Goal: Task Accomplishment & Management: Use online tool/utility

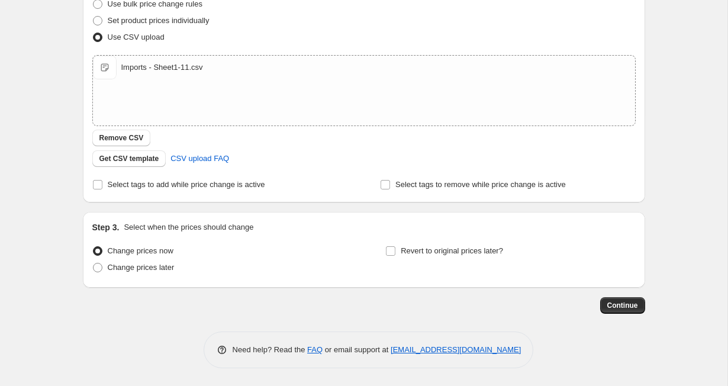
scroll to position [163, 0]
click at [607, 305] on span "Continue" at bounding box center [622, 304] width 31 height 9
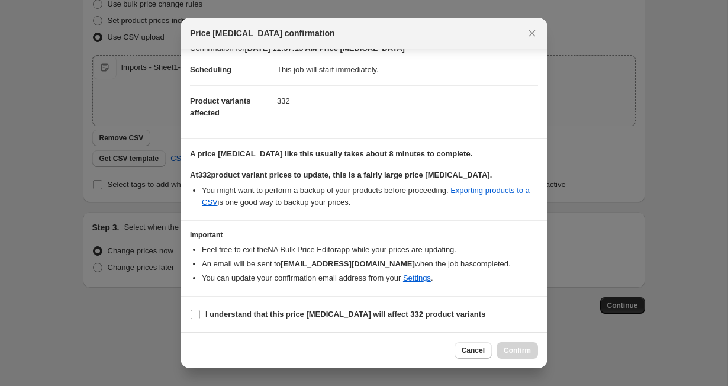
scroll to position [16, 0]
click at [467, 352] on span "Cancel" at bounding box center [472, 349] width 23 height 9
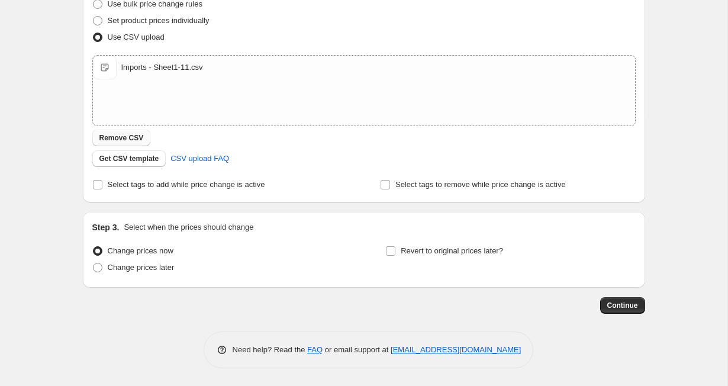
click at [132, 140] on span "Remove CSV" at bounding box center [121, 137] width 44 height 9
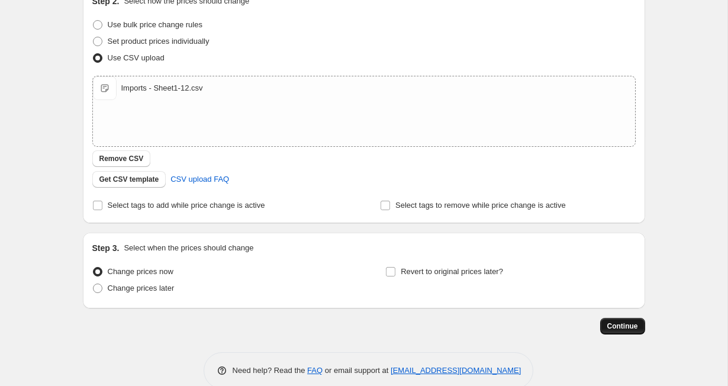
click at [626, 328] on span "Continue" at bounding box center [622, 325] width 31 height 9
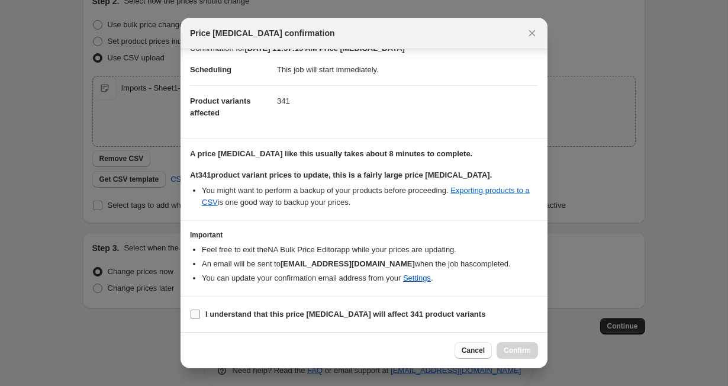
scroll to position [16, 0]
click at [195, 316] on input "I understand that this price [MEDICAL_DATA] will affect 341 product variants" at bounding box center [194, 313] width 9 height 9
checkbox input "true"
click at [510, 351] on span "Confirm" at bounding box center [516, 349] width 27 height 9
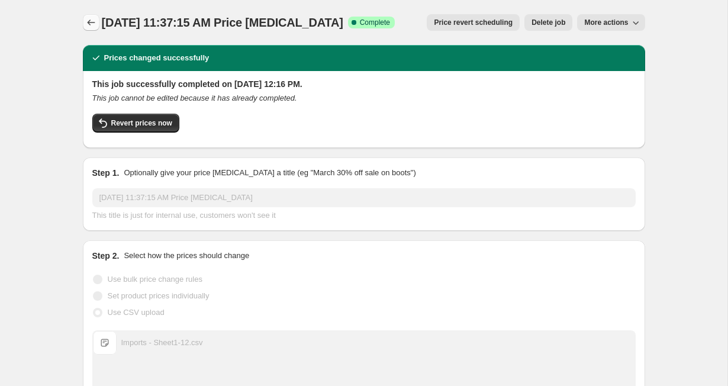
click at [88, 20] on icon "Price change jobs" at bounding box center [91, 23] width 12 height 12
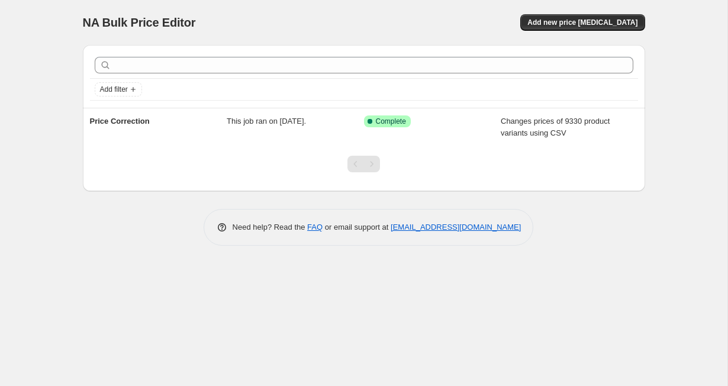
click at [585, 14] on div "NA Bulk Price Editor. This page is ready NA Bulk Price Editor Add new price [ME…" at bounding box center [364, 22] width 562 height 45
click at [562, 20] on span "Add new price [MEDICAL_DATA]" at bounding box center [582, 22] width 110 height 9
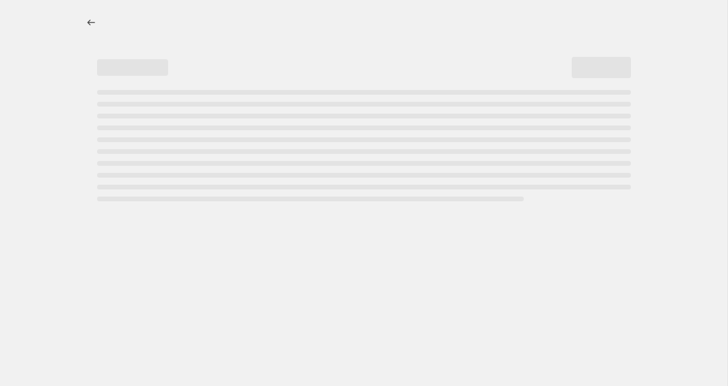
select select "percentage"
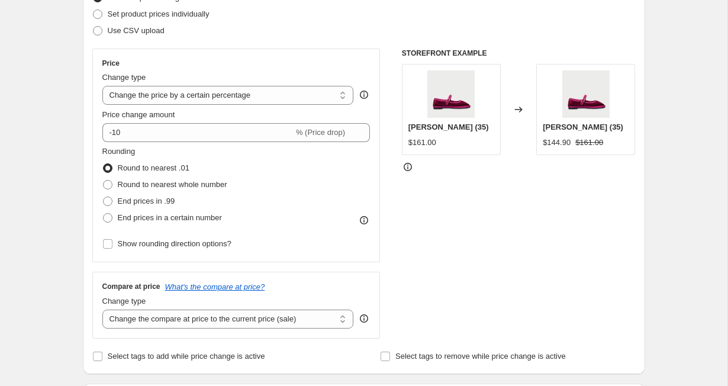
scroll to position [75, 0]
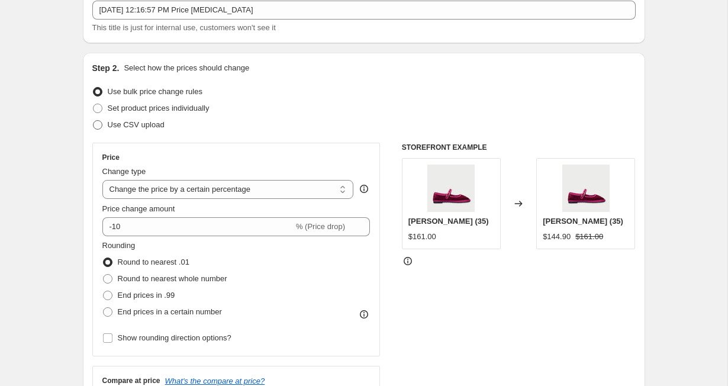
click at [98, 124] on span at bounding box center [97, 124] width 9 height 9
click at [93, 121] on input "Use CSV upload" at bounding box center [93, 120] width 1 height 1
radio input "true"
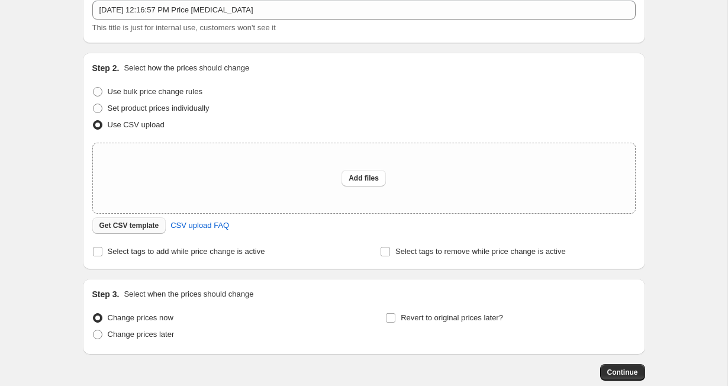
click at [115, 224] on span "Get CSV template" at bounding box center [129, 225] width 60 height 9
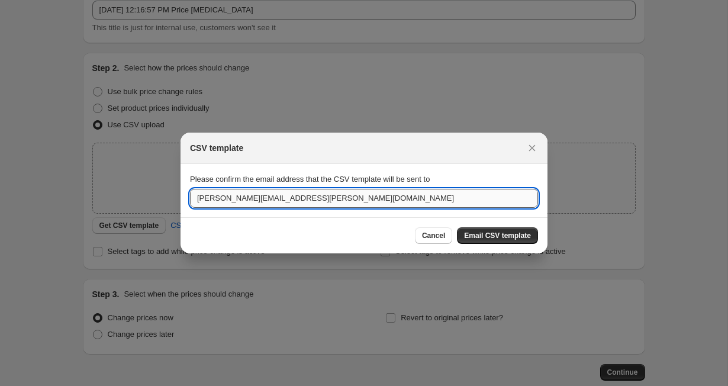
drag, startPoint x: 257, startPoint y: 201, endPoint x: 193, endPoint y: 199, distance: 63.3
click at [193, 199] on input "carlota.trias.ame@flabelus.com" at bounding box center [364, 198] width 348 height 19
type input "anamaria.intriago@flabelus.com"
click at [485, 233] on span "Email CSV template" at bounding box center [497, 235] width 67 height 9
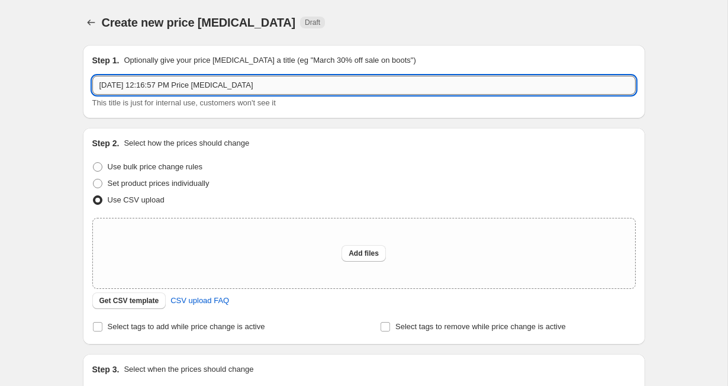
scroll to position [0, 0]
click at [236, 82] on input "Sep 11, 2025 at 12:16:57 PM Price change job" at bounding box center [363, 85] width 543 height 19
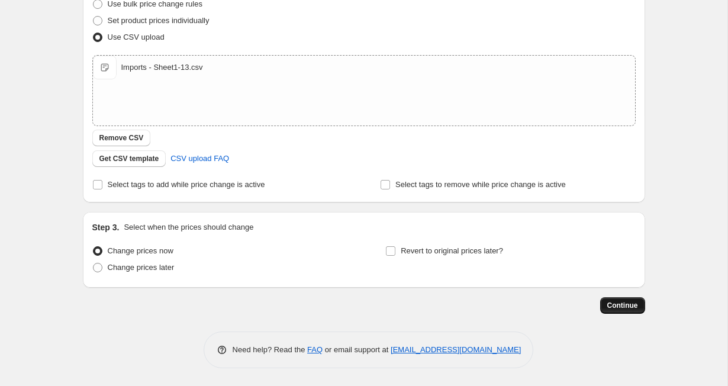
scroll to position [163, 0]
type input "Price Fix"
click at [615, 305] on span "Continue" at bounding box center [622, 304] width 31 height 9
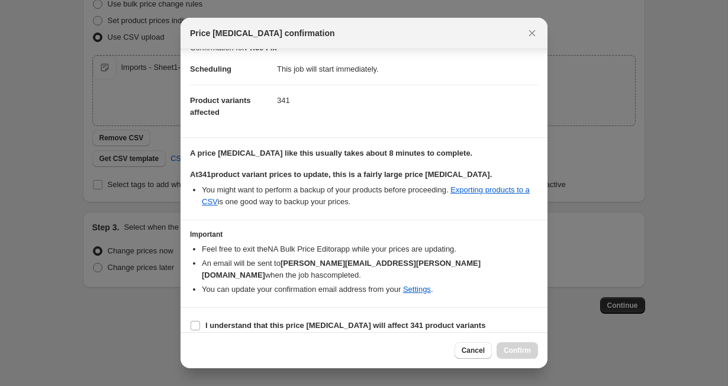
scroll to position [16, 0]
click at [197, 321] on input "I understand that this price [MEDICAL_DATA] will affect 341 product variants" at bounding box center [194, 325] width 9 height 9
checkbox input "true"
click at [510, 349] on span "Confirm" at bounding box center [516, 349] width 27 height 9
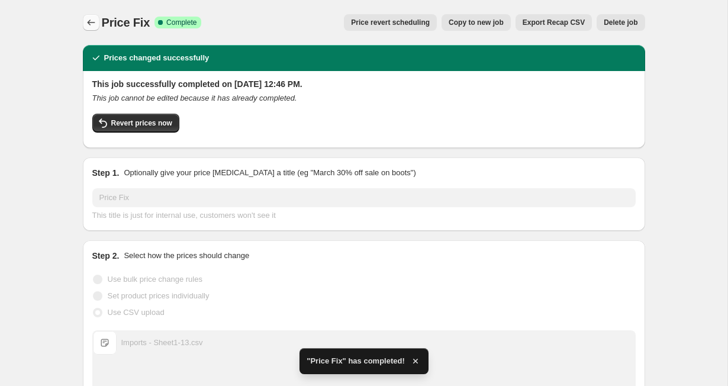
click at [92, 21] on icon "Price change jobs" at bounding box center [91, 23] width 12 height 12
